Goal: Find specific page/section: Find specific page/section

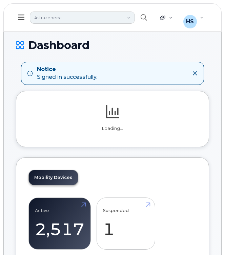
click at [97, 19] on link "Astrazeneca" at bounding box center [82, 18] width 105 height 12
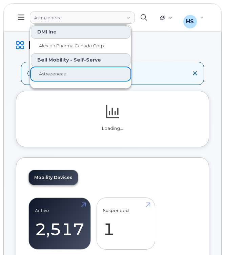
click at [139, 17] on button "button" at bounding box center [144, 18] width 22 height 20
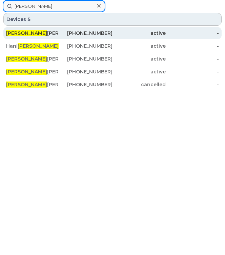
type input "omar"
click at [122, 33] on div "active" at bounding box center [138, 33] width 53 height 7
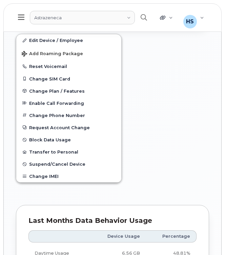
scroll to position [585, 0]
